Goal: Entertainment & Leisure: Browse casually

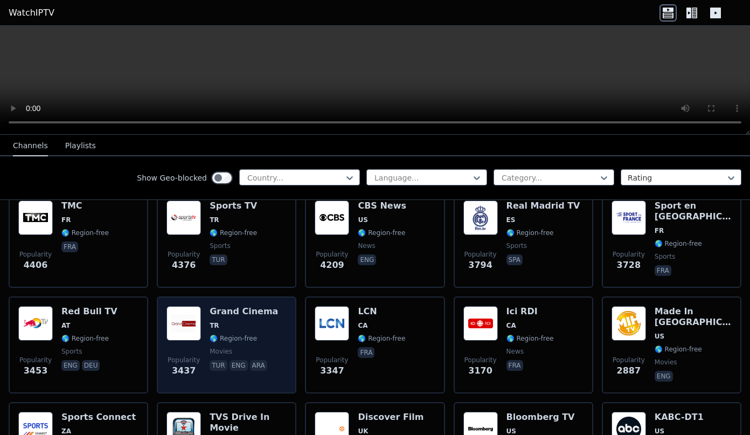
scroll to position [243, 0]
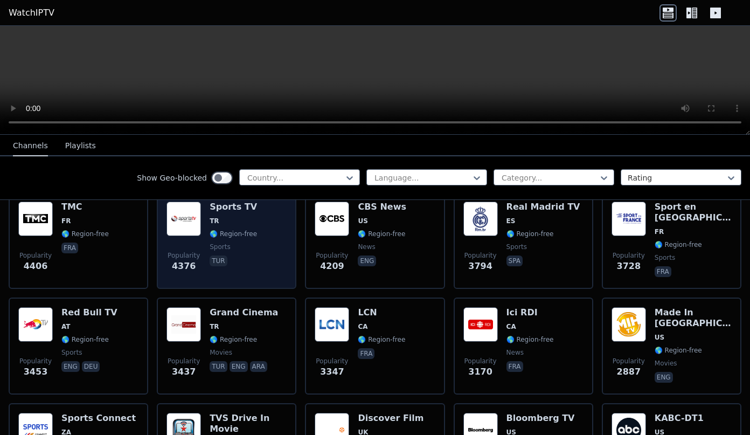
click at [202, 257] on div "Popularity 4376 Sports TV TR 🌎 Region-free sports tur" at bounding box center [227, 241] width 120 height 78
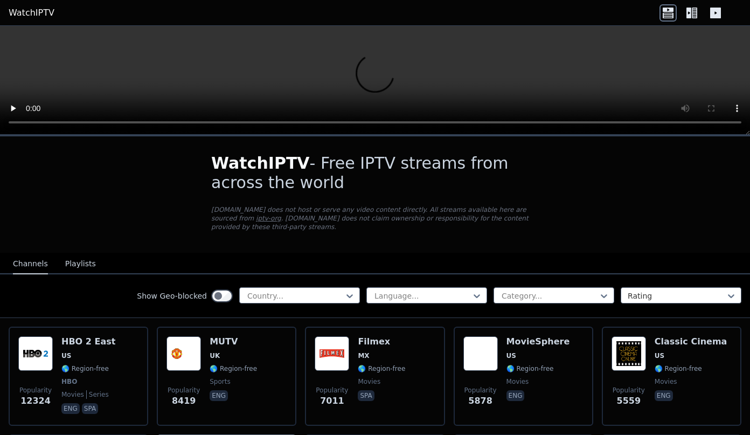
scroll to position [0, 0]
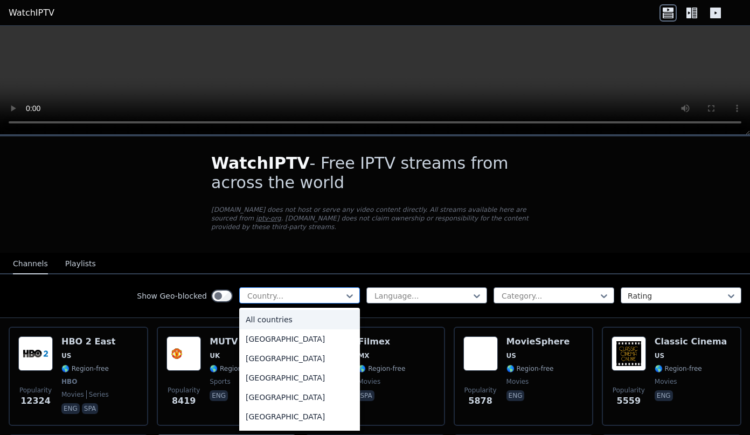
click at [319, 292] on div at bounding box center [295, 296] width 98 height 11
click at [295, 395] on div "[GEOGRAPHIC_DATA]" at bounding box center [299, 397] width 121 height 19
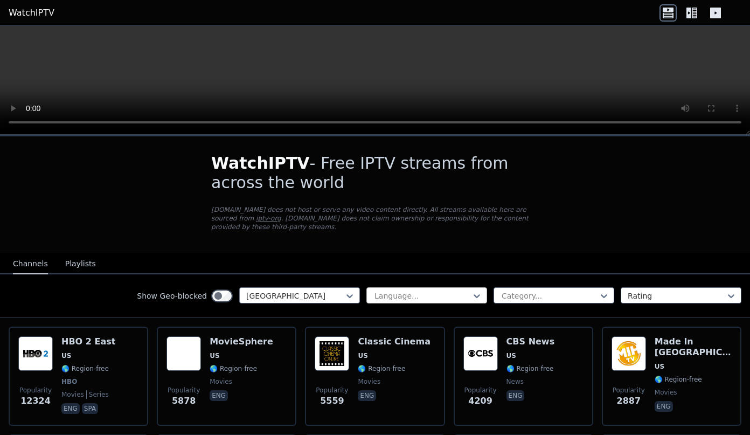
click at [433, 291] on div at bounding box center [423, 296] width 98 height 11
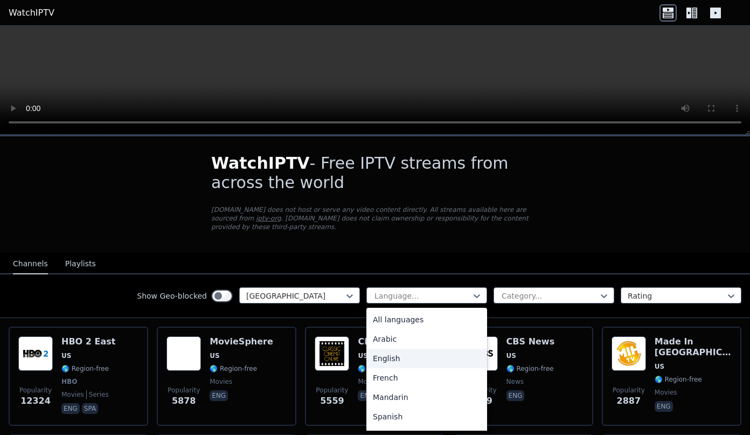
click at [389, 357] on div "English" at bounding box center [427, 358] width 121 height 19
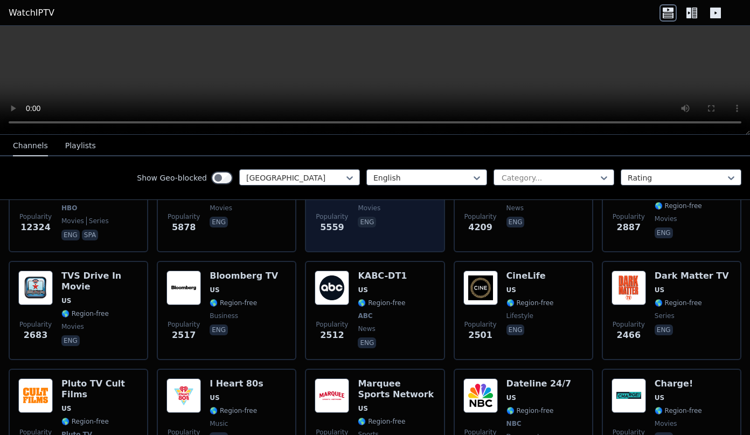
scroll to position [175, 0]
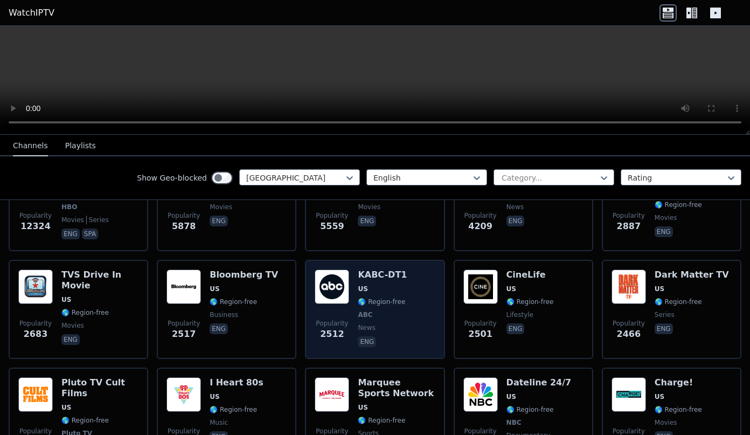
click at [358, 303] on span "🌎 Region-free" at bounding box center [381, 302] width 47 height 9
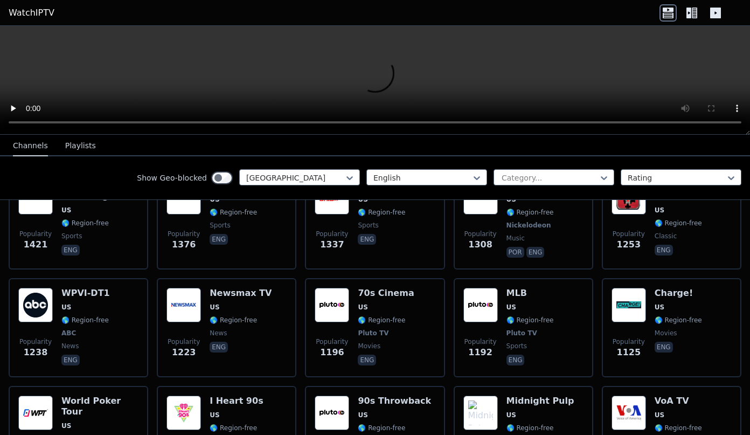
scroll to position [495, 0]
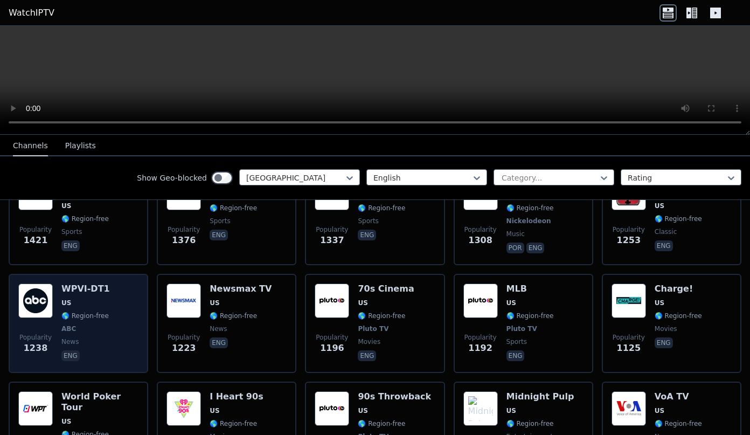
click at [75, 299] on span "US" at bounding box center [85, 303] width 49 height 9
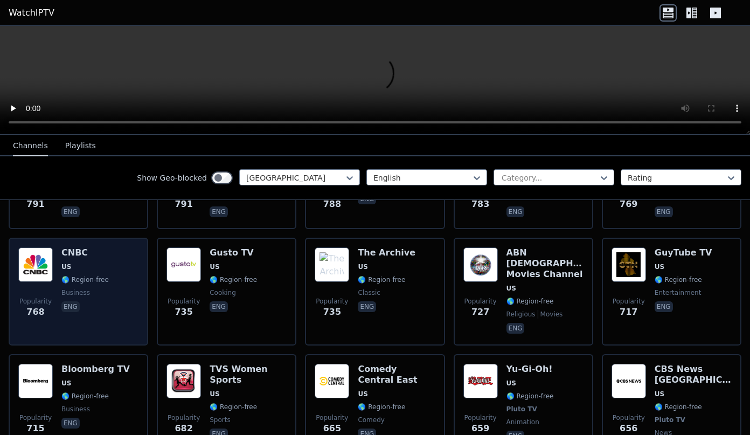
scroll to position [1091, 0]
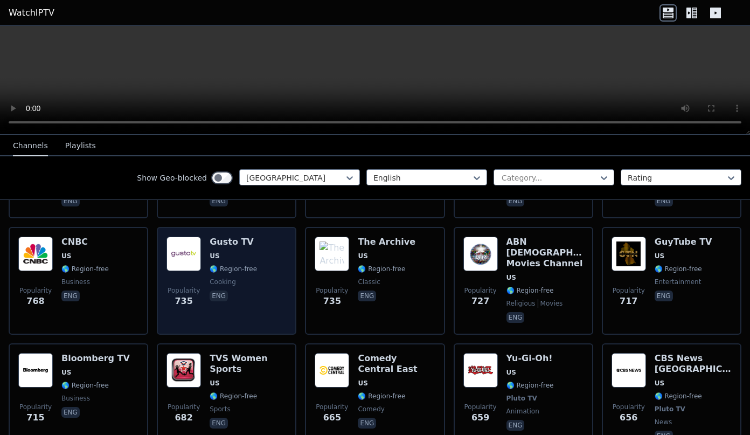
click at [256, 272] on div "Popularity 735 Gusto TV US 🌎 Region-free cooking eng" at bounding box center [227, 281] width 120 height 88
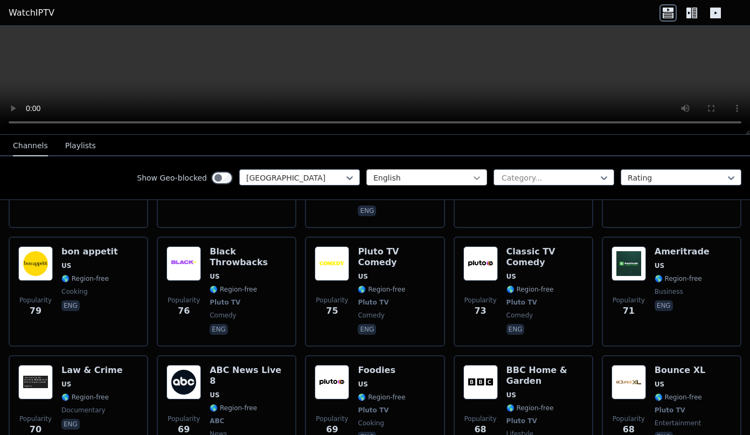
scroll to position [0, 0]
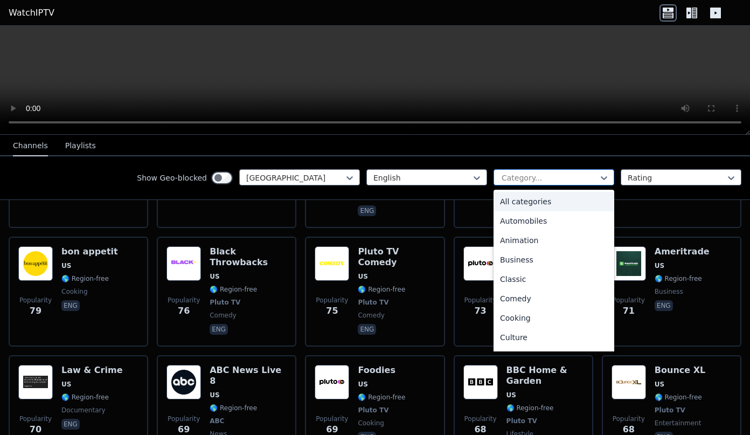
click at [533, 176] on div at bounding box center [550, 177] width 98 height 11
